Goal: Information Seeking & Learning: Learn about a topic

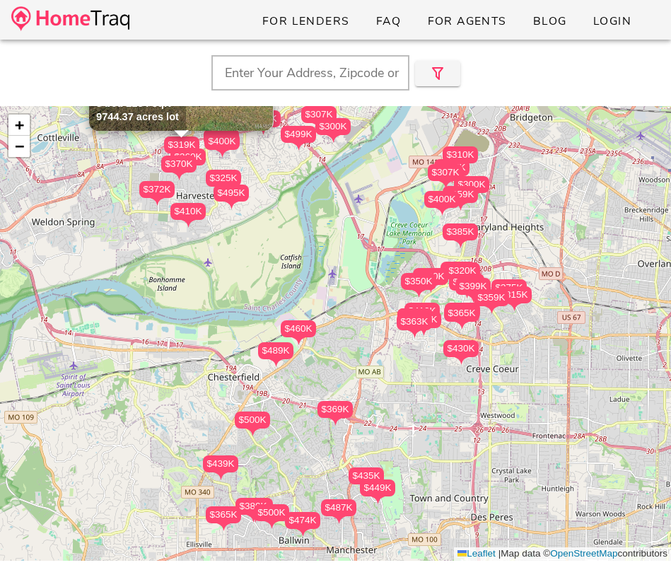
click at [283, 69] on input "text" at bounding box center [311, 72] width 198 height 35
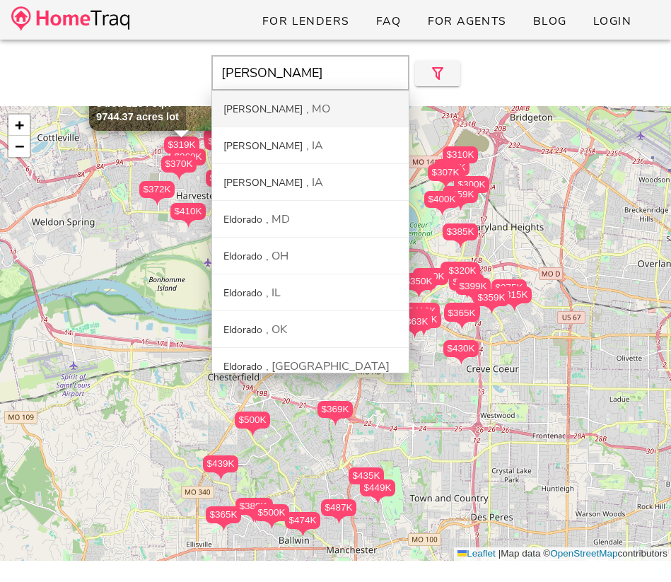
click at [229, 117] on div "[PERSON_NAME] MO" at bounding box center [310, 109] width 197 height 37
type input "[PERSON_NAME], [GEOGRAPHIC_DATA]"
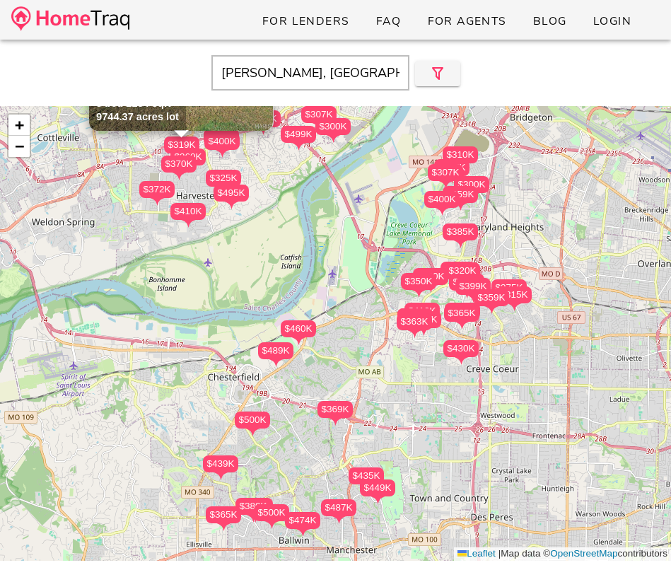
click at [125, 16] on img at bounding box center [70, 18] width 118 height 25
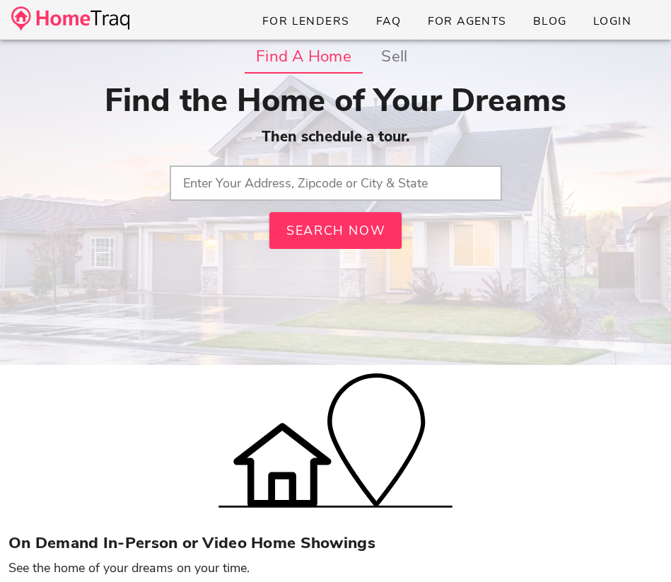
click at [255, 183] on input "text" at bounding box center [336, 183] width 333 height 35
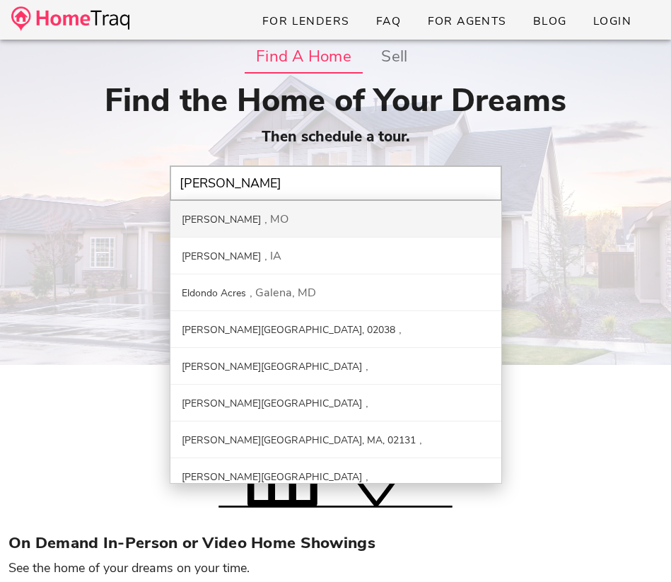
click at [270, 221] on div "[PERSON_NAME] MO" at bounding box center [336, 219] width 331 height 37
type input "[PERSON_NAME], [GEOGRAPHIC_DATA]"
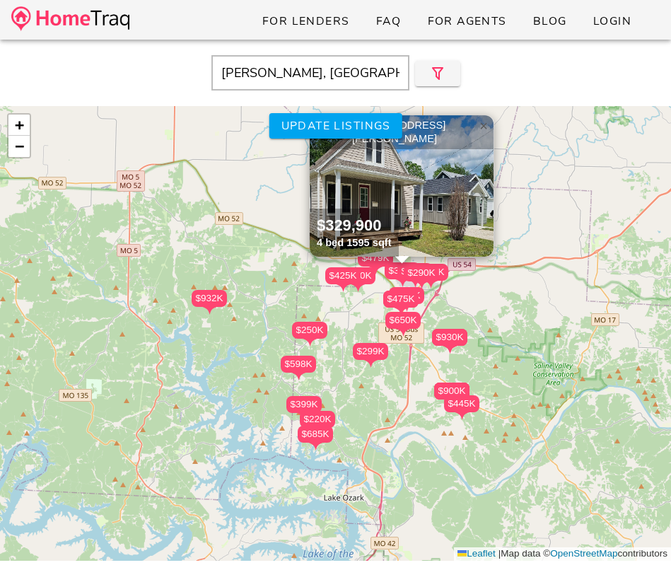
click at [480, 129] on span "×" at bounding box center [484, 126] width 8 height 16
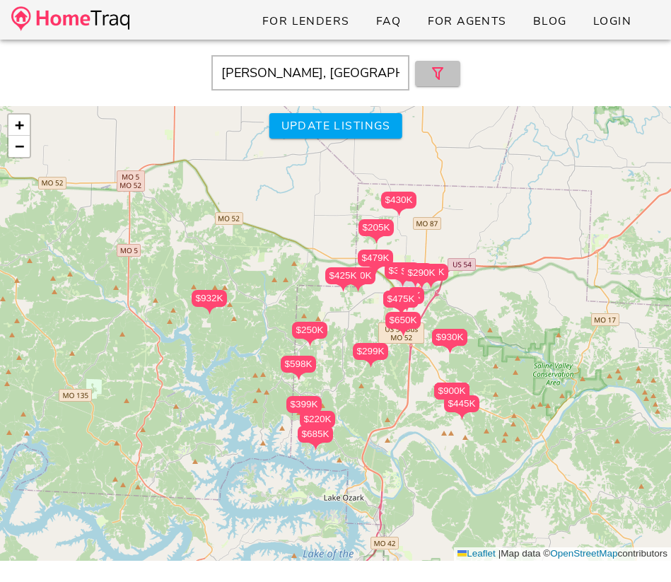
click at [445, 65] on icon "button" at bounding box center [437, 73] width 17 height 17
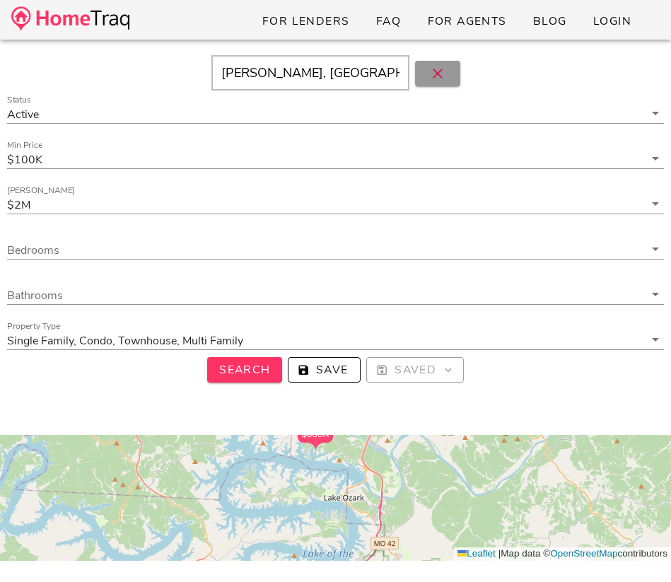
click at [445, 65] on icon "button" at bounding box center [437, 73] width 17 height 17
